Goal: Find specific page/section: Find specific page/section

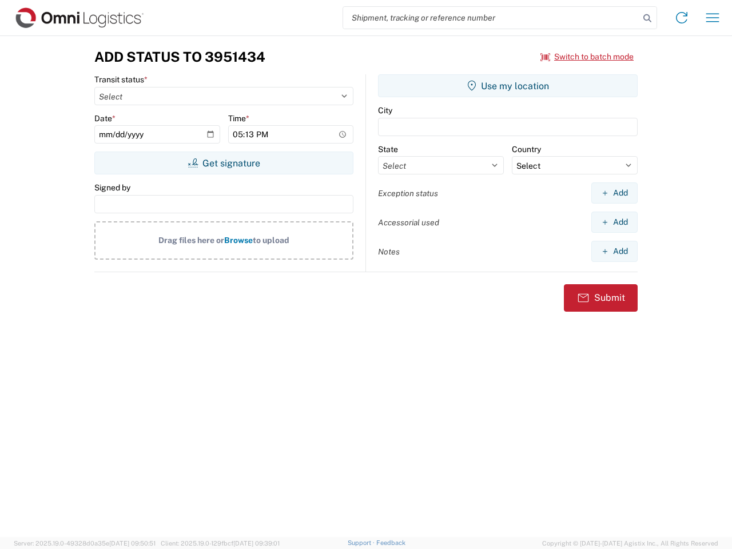
click at [492, 18] on input "search" at bounding box center [491, 18] width 296 height 22
click at [648, 18] on icon at bounding box center [648, 18] width 16 height 16
click at [682, 18] on icon at bounding box center [682, 18] width 18 height 18
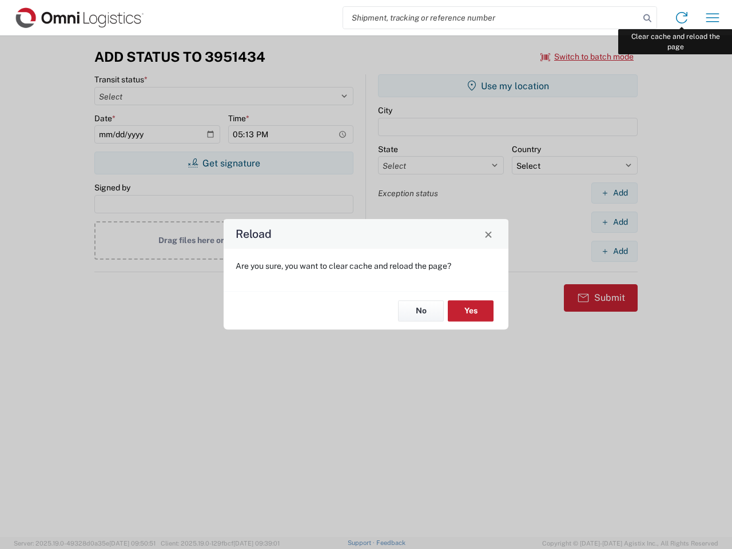
click at [713, 18] on div "Reload Are you sure, you want to clear cache and reload the page? No Yes" at bounding box center [366, 274] width 732 height 549
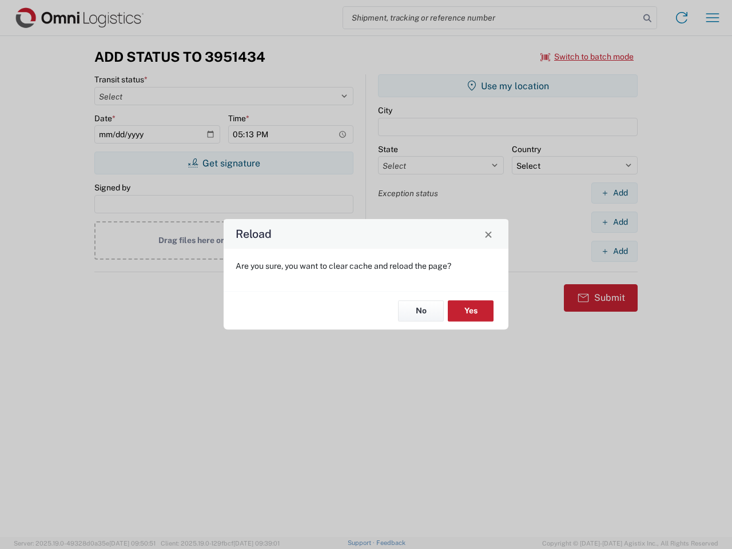
click at [588, 57] on div "Reload Are you sure, you want to clear cache and reload the page? No Yes" at bounding box center [366, 274] width 732 height 549
click at [224, 163] on div "Reload Are you sure, you want to clear cache and reload the page? No Yes" at bounding box center [366, 274] width 732 height 549
click at [508, 86] on div "Reload Are you sure, you want to clear cache and reload the page? No Yes" at bounding box center [366, 274] width 732 height 549
click at [615, 193] on div "Reload Are you sure, you want to clear cache and reload the page? No Yes" at bounding box center [366, 274] width 732 height 549
click at [615, 222] on div "Reload Are you sure, you want to clear cache and reload the page? No Yes" at bounding box center [366, 274] width 732 height 549
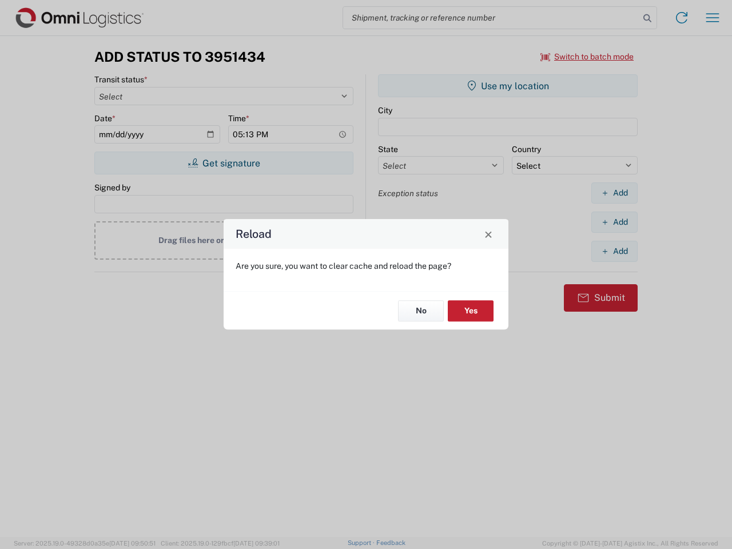
click at [615, 251] on div "Reload Are you sure, you want to clear cache and reload the page? No Yes" at bounding box center [366, 274] width 732 height 549
